Goal: Task Accomplishment & Management: Manage account settings

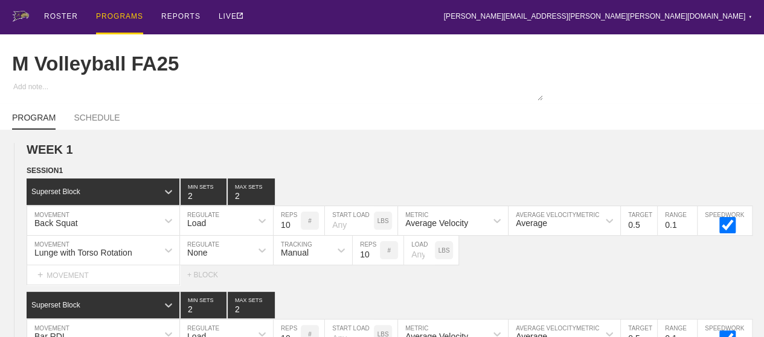
click at [114, 13] on div "PROGRAMS" at bounding box center [119, 17] width 47 height 34
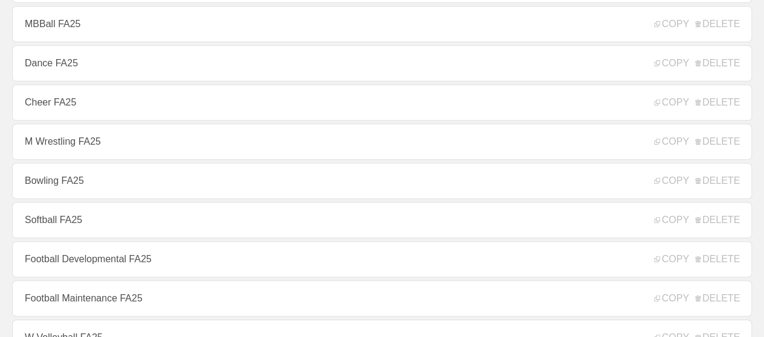
scroll to position [241, 0]
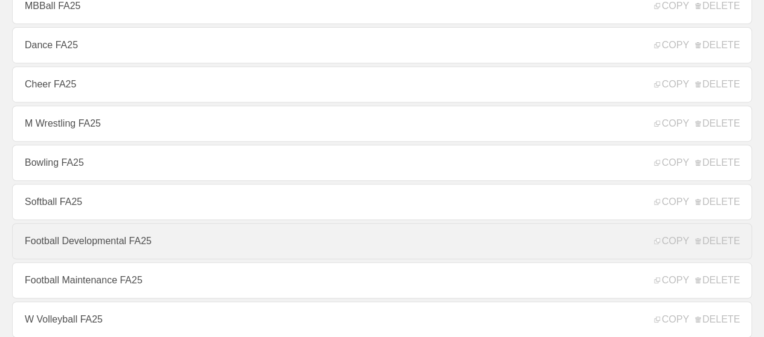
click at [114, 246] on link "Football Developmental FA25" at bounding box center [382, 241] width 740 height 36
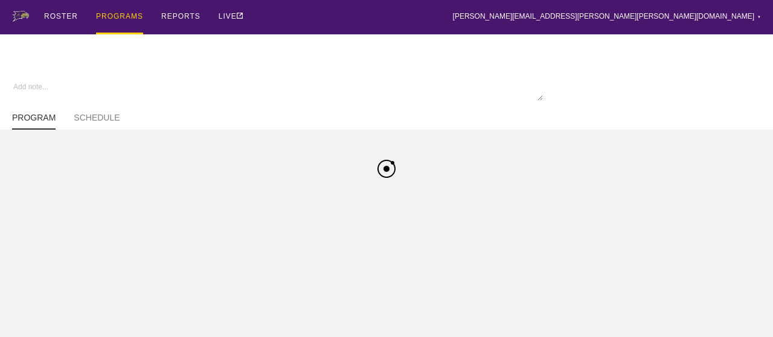
type textarea "x"
type input "Football Developmental FA25"
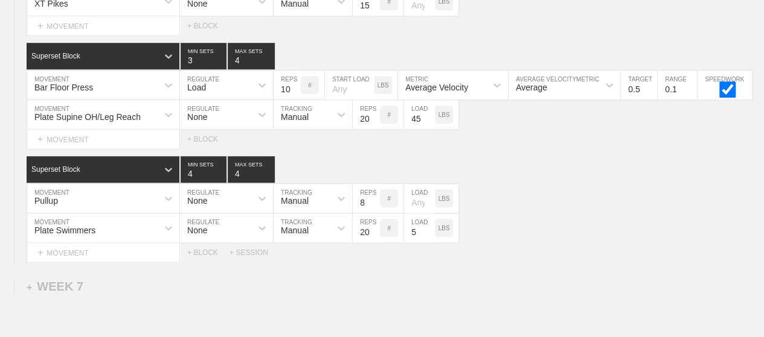
scroll to position [7128, 0]
